Goal: Task Accomplishment & Management: Complete application form

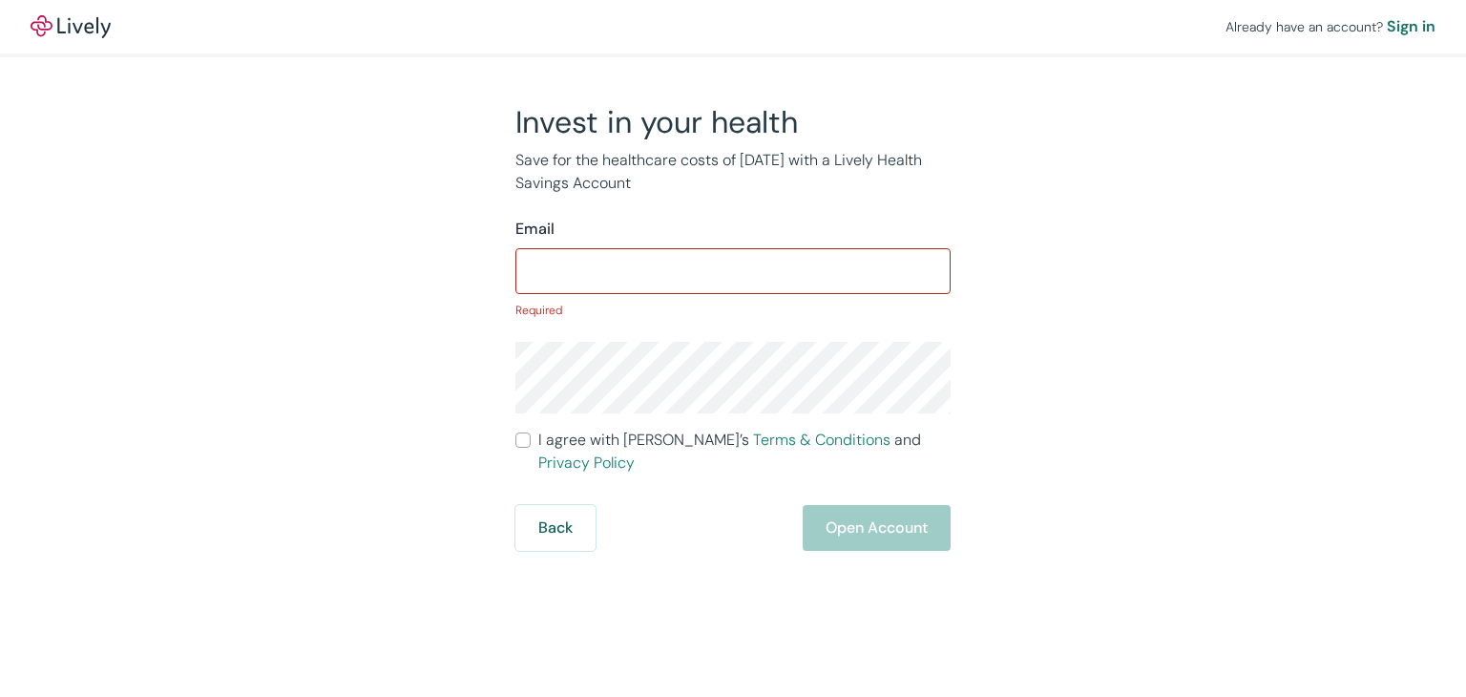
click at [874, 505] on div "Back Open Account" at bounding box center [733, 528] width 435 height 46
click at [546, 245] on div "Email ​ Required" at bounding box center [733, 268] width 435 height 101
click at [579, 268] on input "Email" at bounding box center [733, 271] width 435 height 38
type input "F"
type input "[PERSON_NAME][EMAIL_ADDRESS][DOMAIN_NAME]"
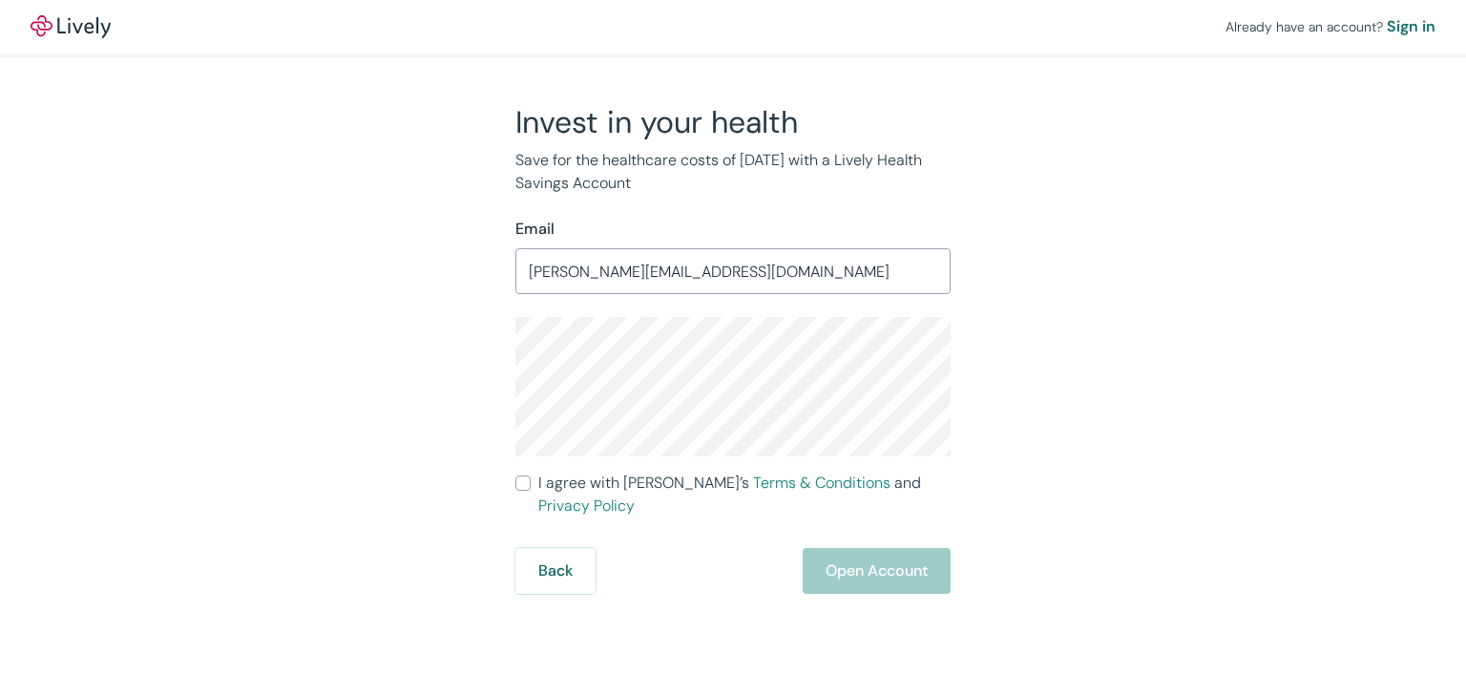
click at [346, 375] on div "Invest in your health Save for the healthcare costs of [DATE] with a Lively Hea…" at bounding box center [721, 348] width 917 height 491
click at [563, 481] on span "I agree with Lively’s Terms & Conditions and Privacy Policy" at bounding box center [744, 495] width 412 height 46
click at [531, 481] on input "I agree with Lively’s Terms & Conditions and Privacy Policy" at bounding box center [523, 482] width 15 height 15
checkbox input "true"
click at [859, 551] on button "Open Account" at bounding box center [877, 571] width 148 height 46
